Goal: Communication & Community: Answer question/provide support

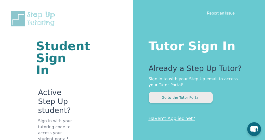
click at [176, 98] on button "Go to the Tutor Portal" at bounding box center [181, 97] width 64 height 11
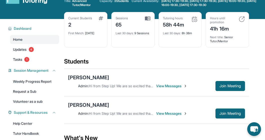
scroll to position [17, 0]
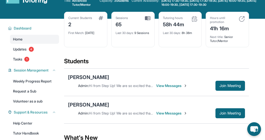
click at [172, 91] on div "Alexandra Baltazar Admin : Hi from Step Up! We are so excited that you are matc…" at bounding box center [156, 83] width 185 height 28
click at [172, 86] on span "View Messages" at bounding box center [171, 85] width 31 height 5
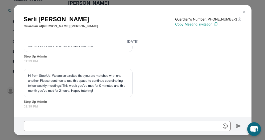
scroll to position [124, 0]
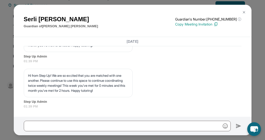
click at [244, 14] on button at bounding box center [244, 12] width 10 height 10
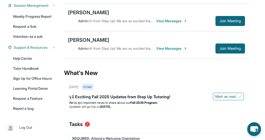
scroll to position [80, 0]
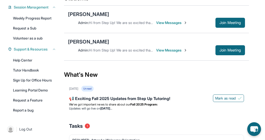
click at [171, 50] on span "View Messages" at bounding box center [171, 50] width 31 height 5
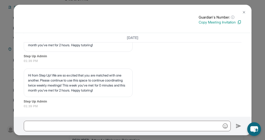
scroll to position [7384, 0]
click at [243, 13] on img at bounding box center [244, 12] width 4 height 4
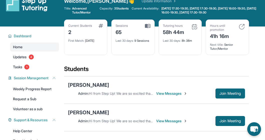
scroll to position [9, 0]
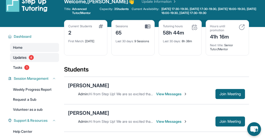
click at [29, 60] on link "Updates 4" at bounding box center [34, 57] width 49 height 9
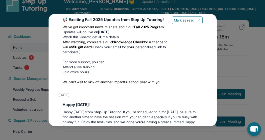
scroll to position [56, 0]
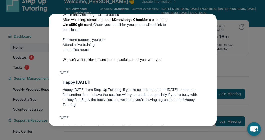
click at [244, 52] on div "Updates August 27th 📢 Exciting Fall 2025 Updates from Step Up Tutoring! We’ve g…" at bounding box center [132, 70] width 265 height 140
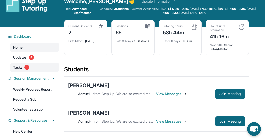
click at [21, 65] on span "Tasks" at bounding box center [17, 67] width 9 height 5
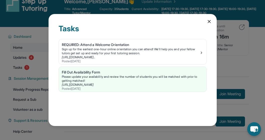
click at [235, 69] on div "Tasks REQUIRED: Attend a Welcome Orientation Sign up for the earliest one-hour …" at bounding box center [132, 70] width 265 height 140
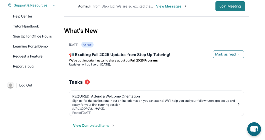
scroll to position [36, 0]
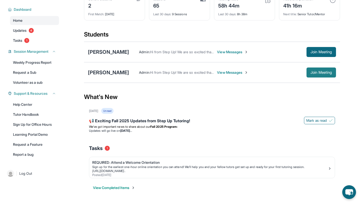
click at [265, 72] on span "Join Meeting" at bounding box center [322, 72] width 22 height 3
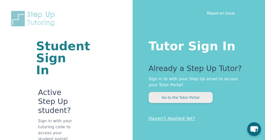
click at [198, 99] on button "Go to the Tutor Portal" at bounding box center [181, 97] width 64 height 11
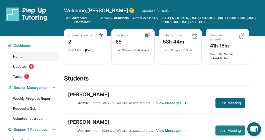
click at [228, 132] on span "Join Meeting" at bounding box center [230, 130] width 22 height 3
